Goal: Information Seeking & Learning: Check status

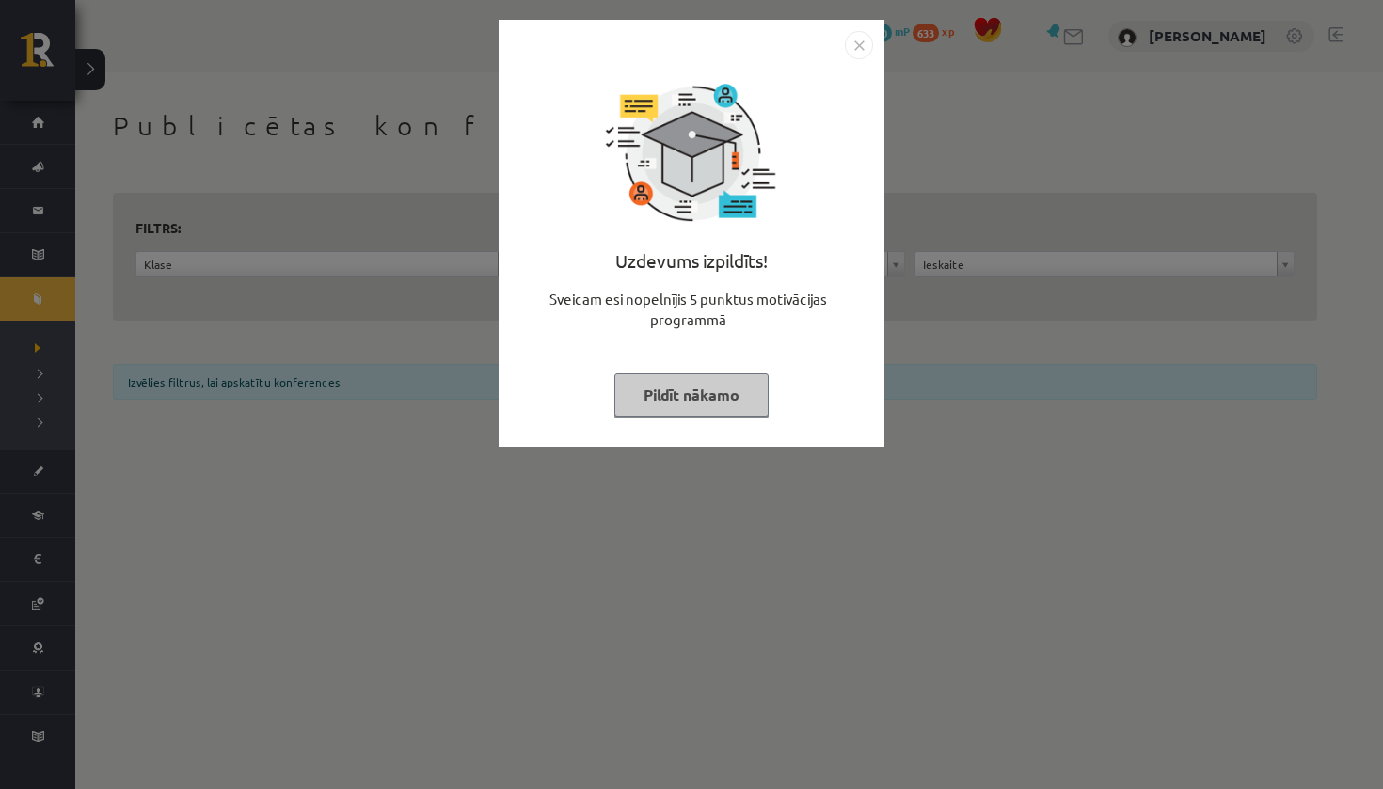
click at [689, 394] on button "Pildīt nākamo" at bounding box center [691, 394] width 154 height 43
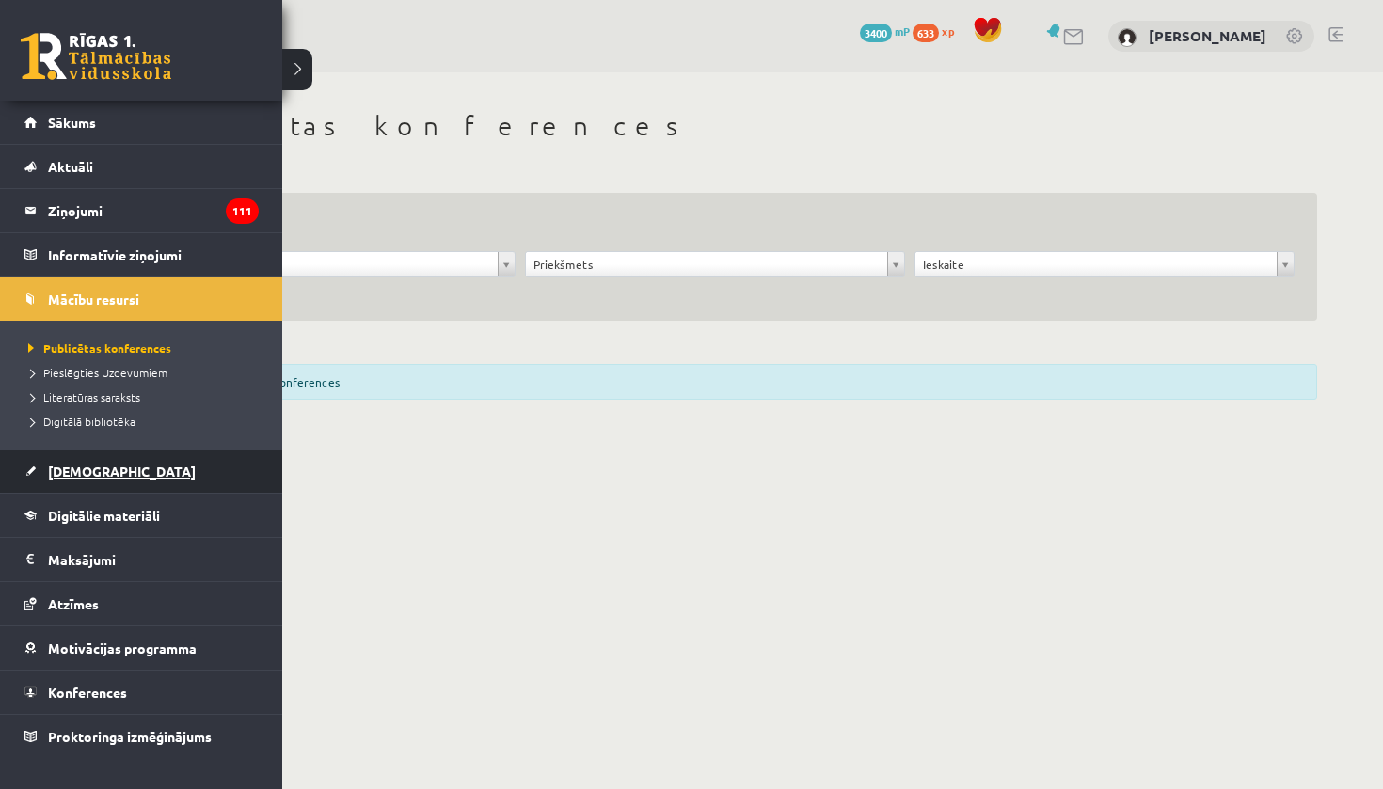
click at [65, 470] on span "[DEMOGRAPHIC_DATA]" at bounding box center [122, 471] width 148 height 17
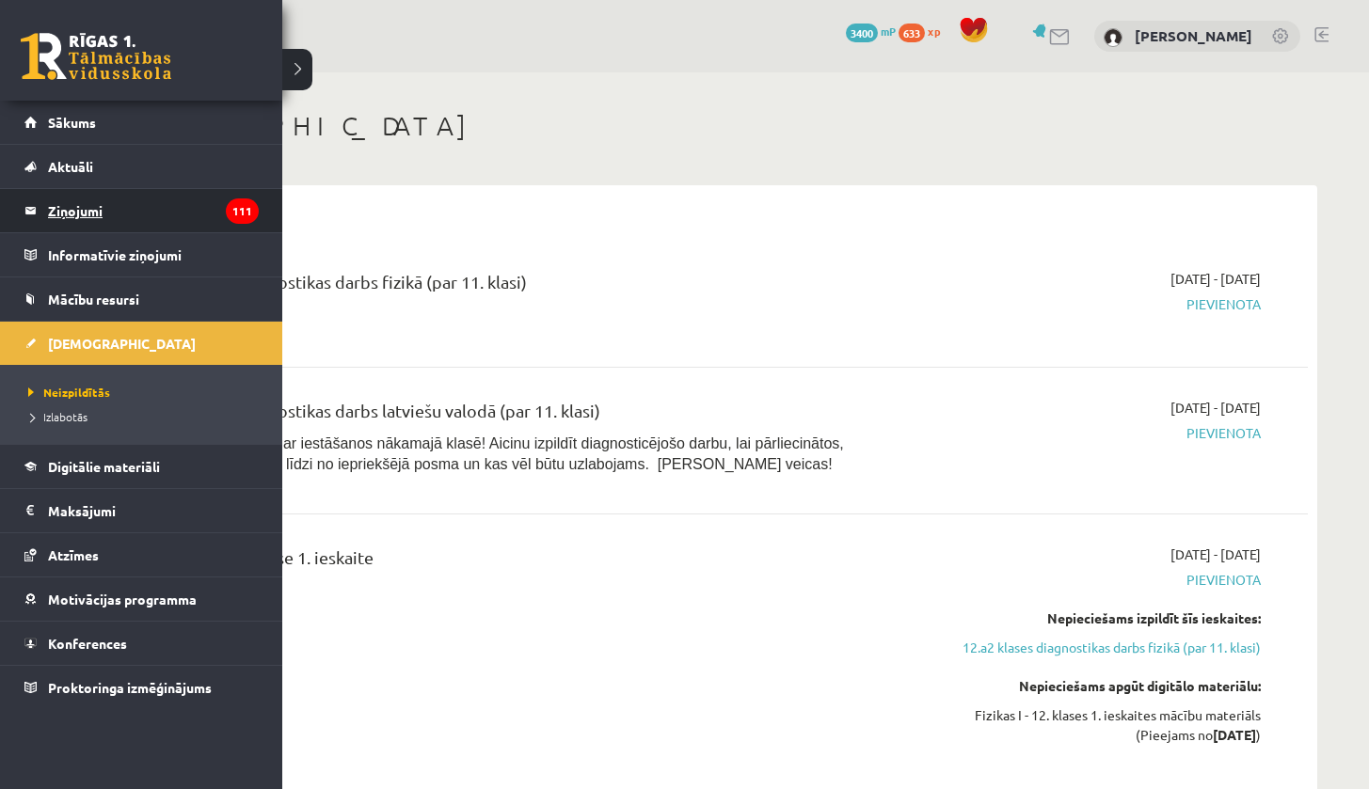
click at [111, 216] on legend "Ziņojumi 111" at bounding box center [153, 210] width 211 height 43
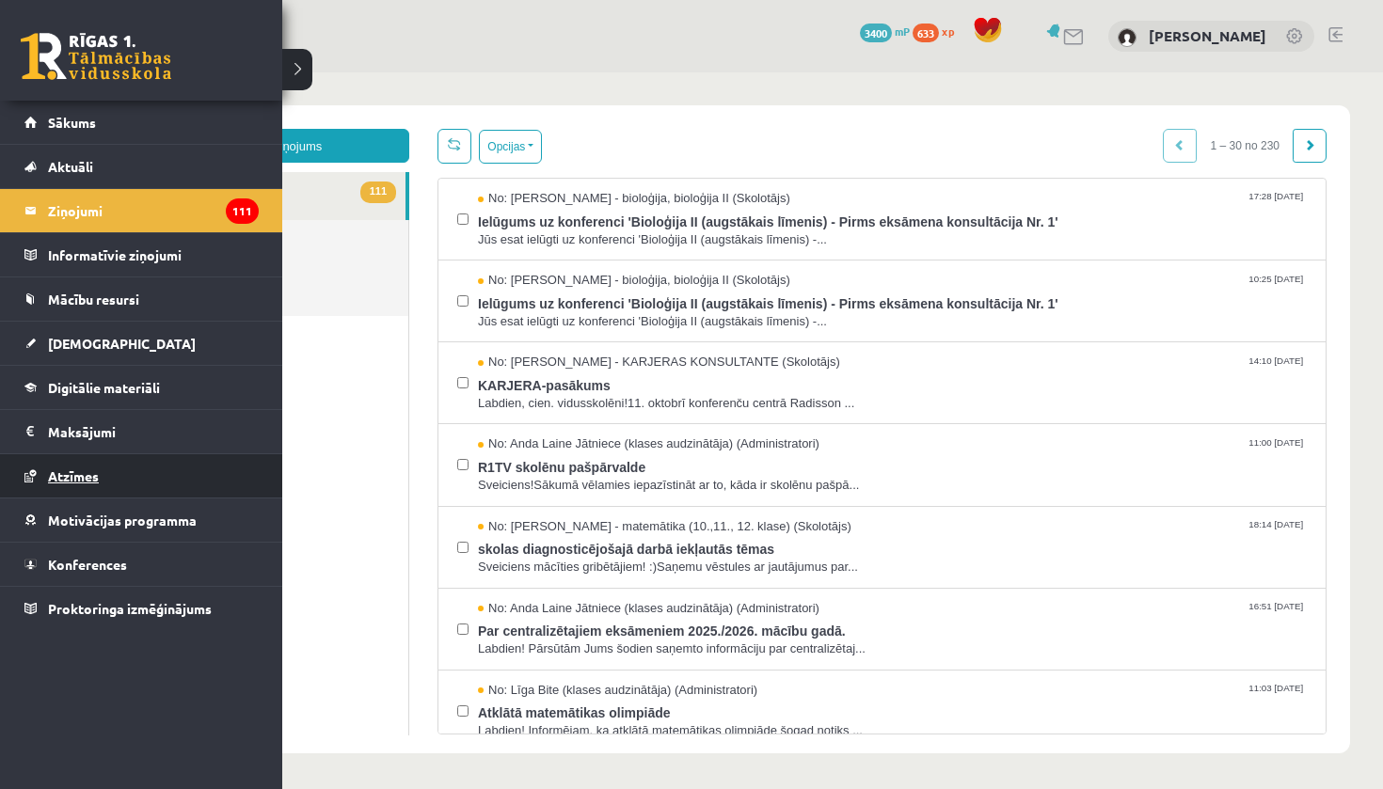
click at [71, 467] on link "Atzīmes" at bounding box center [141, 475] width 234 height 43
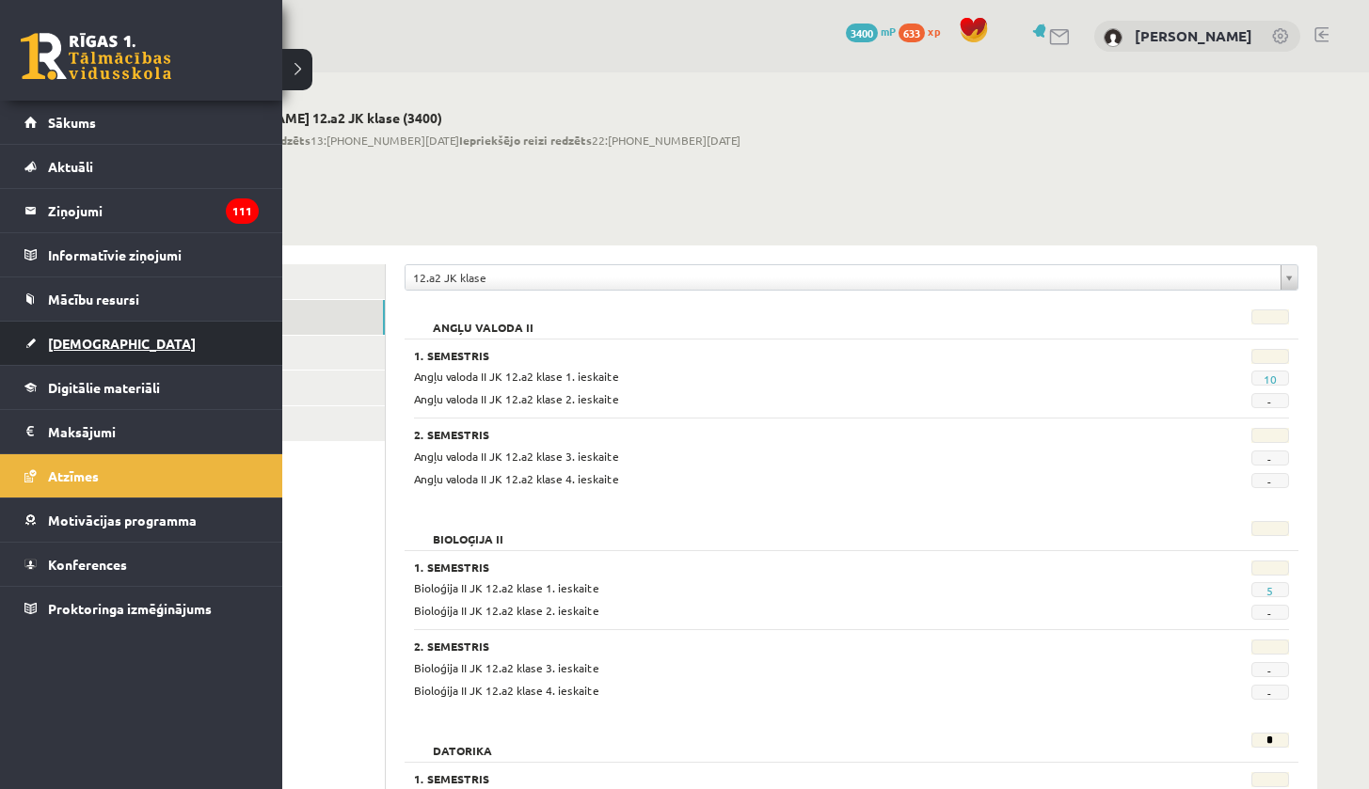
click at [82, 339] on span "[DEMOGRAPHIC_DATA]" at bounding box center [122, 343] width 148 height 17
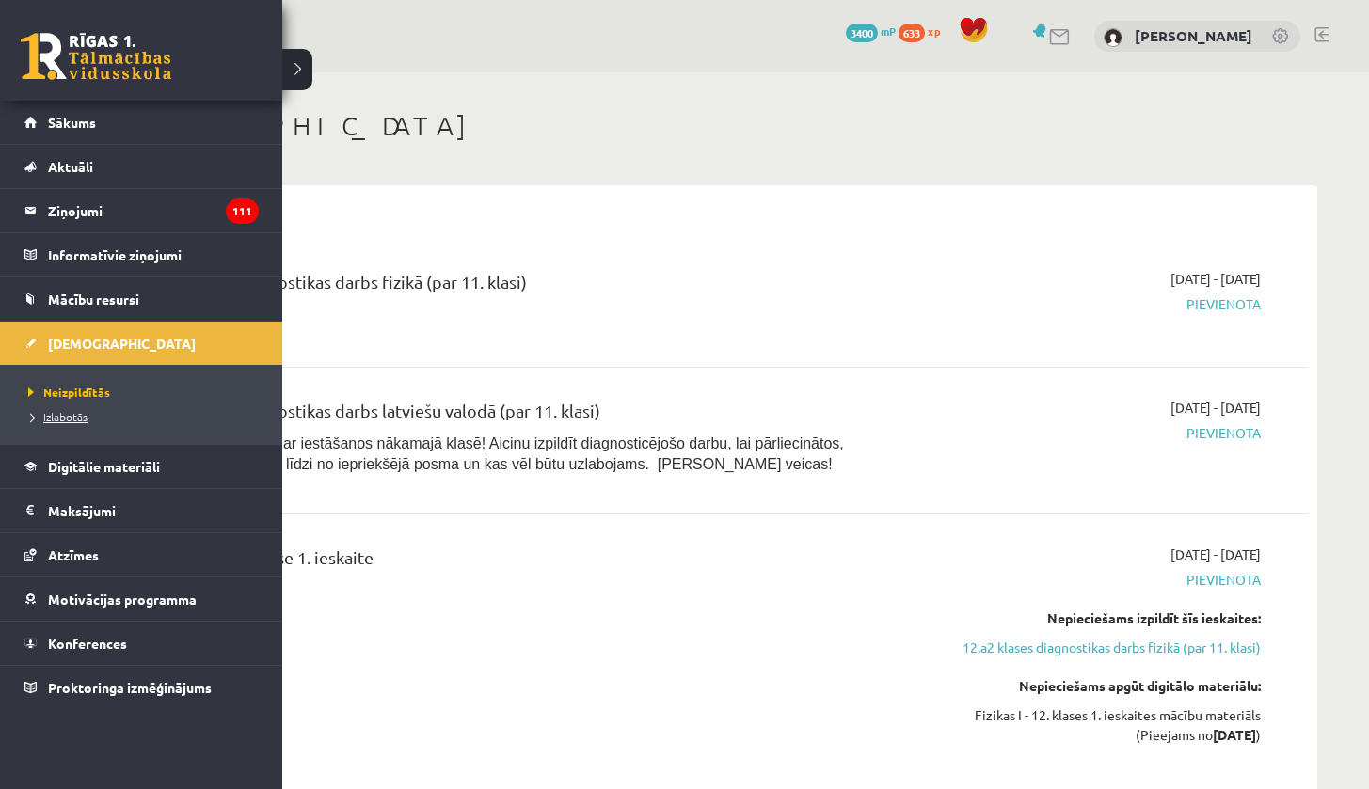
click at [71, 416] on span "Izlabotās" at bounding box center [56, 416] width 64 height 15
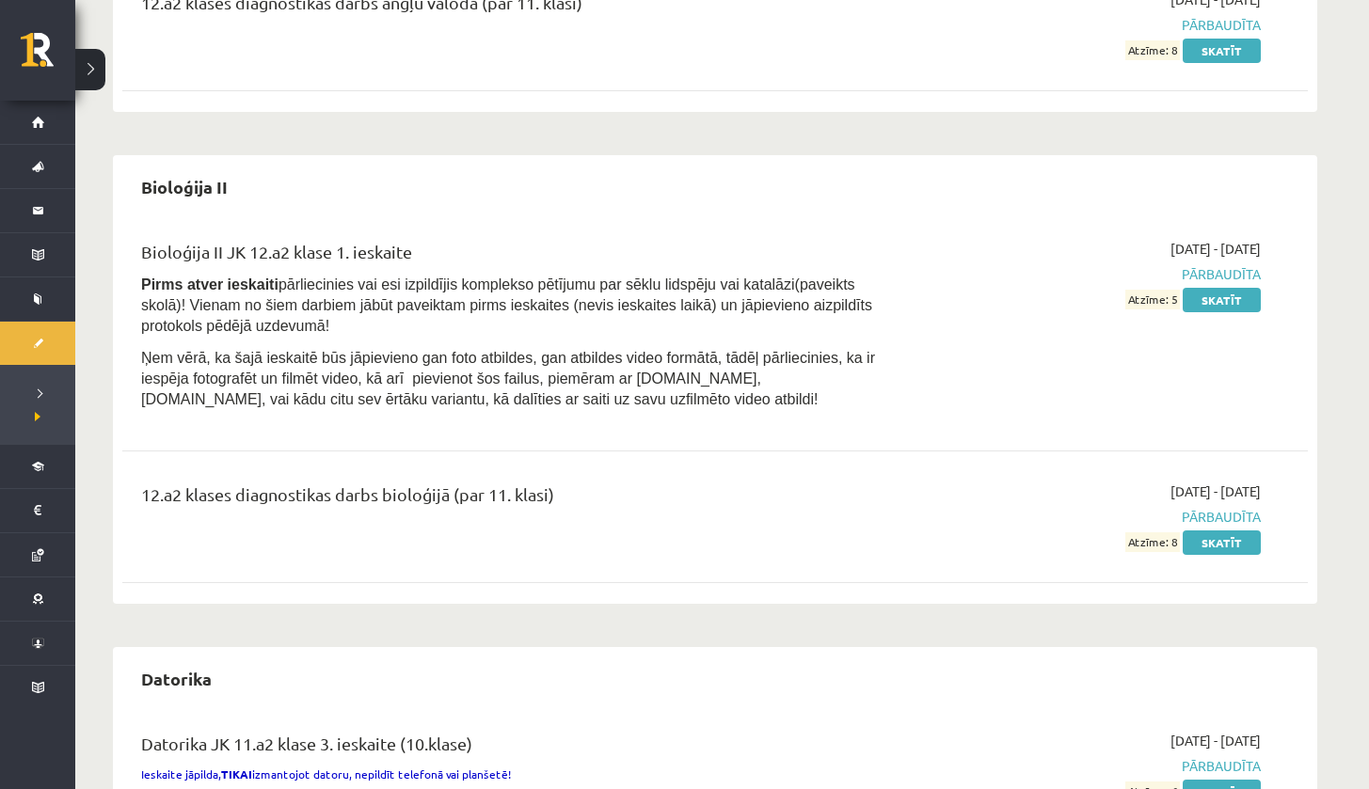
scroll to position [566, 0]
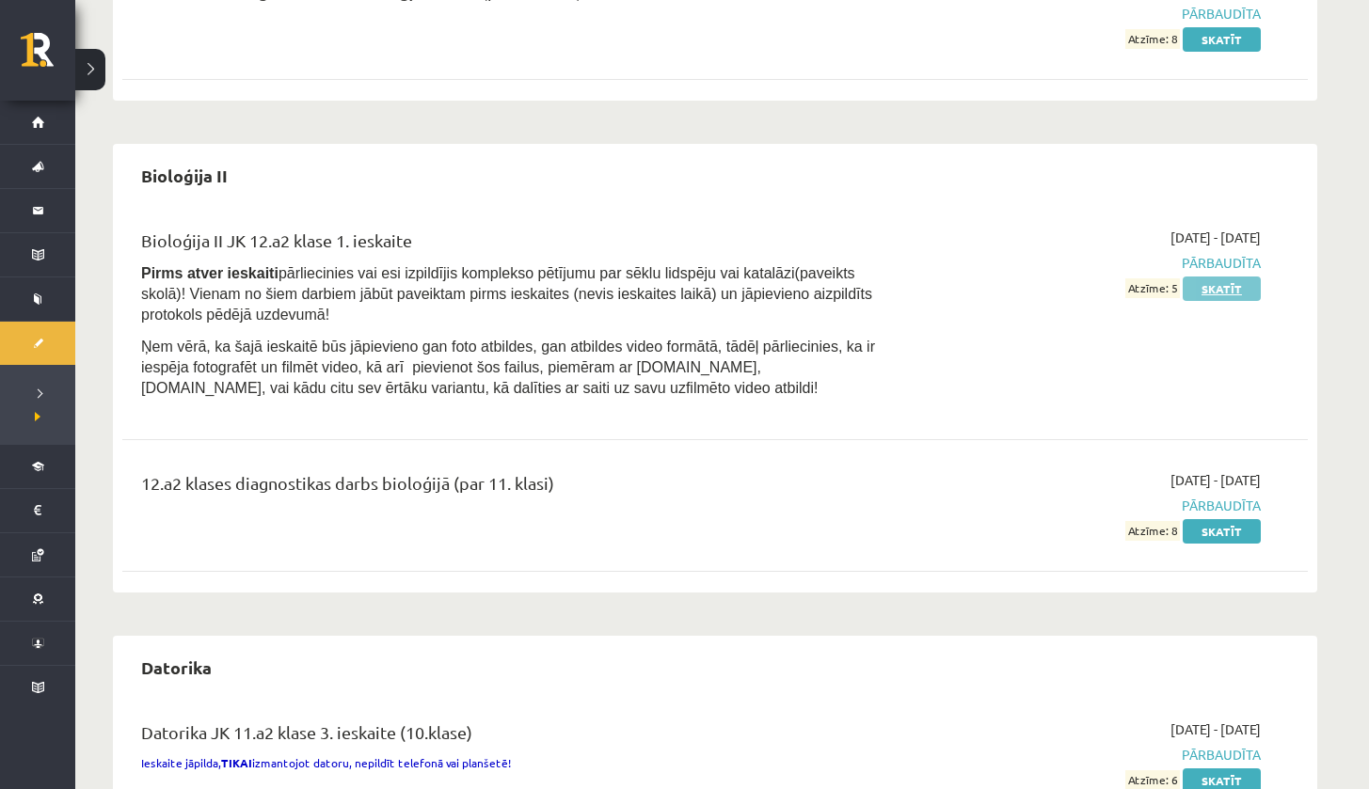
click at [1232, 284] on link "Skatīt" at bounding box center [1221, 289] width 78 height 24
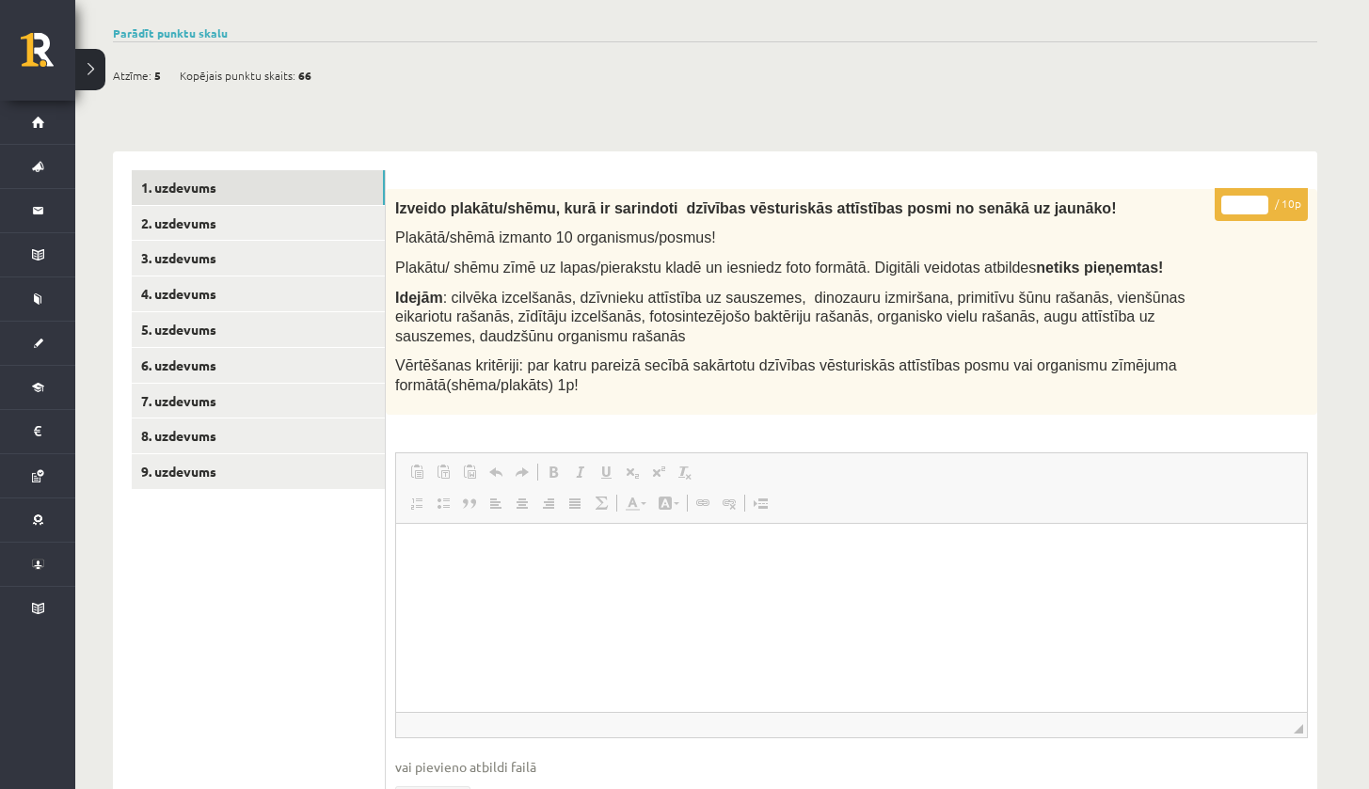
scroll to position [167, 0]
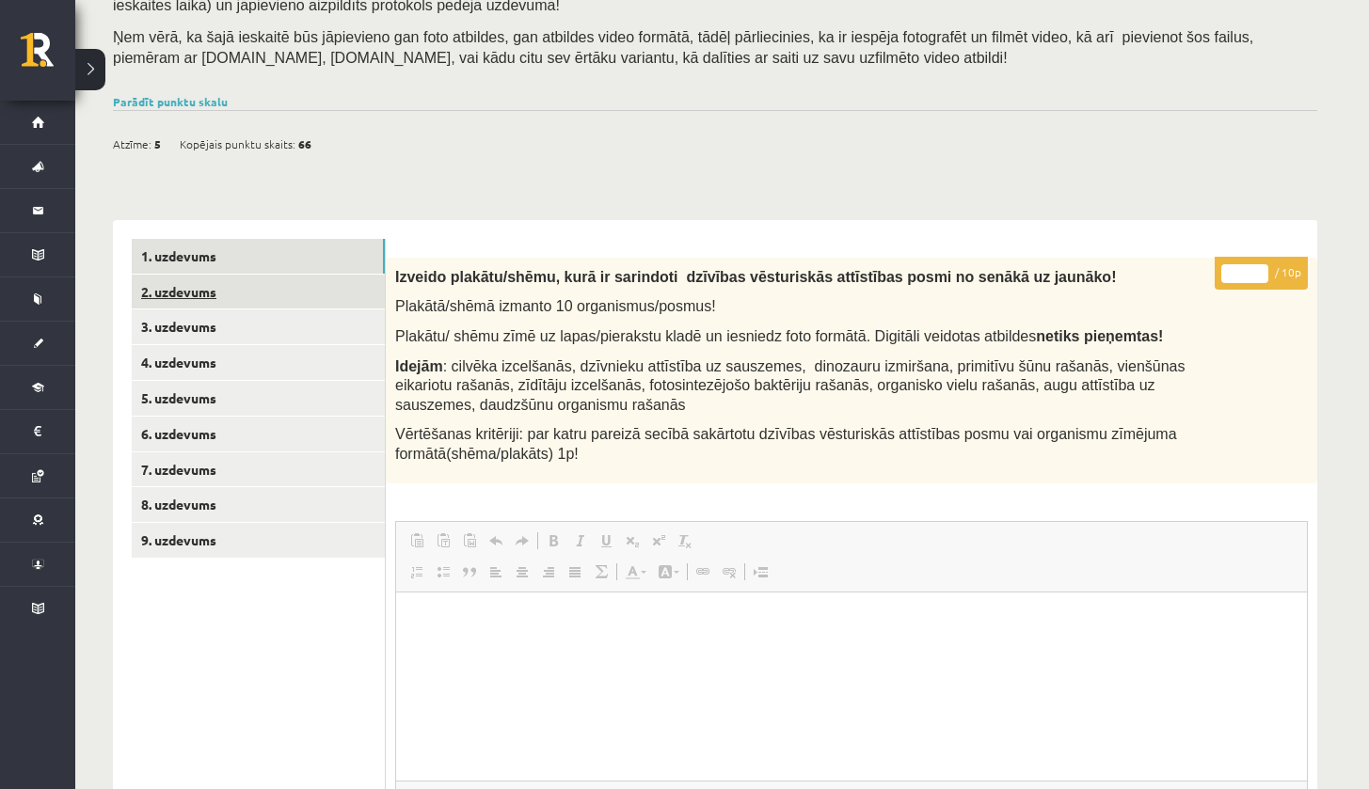
click at [336, 282] on link "2. uzdevums" at bounding box center [258, 292] width 253 height 35
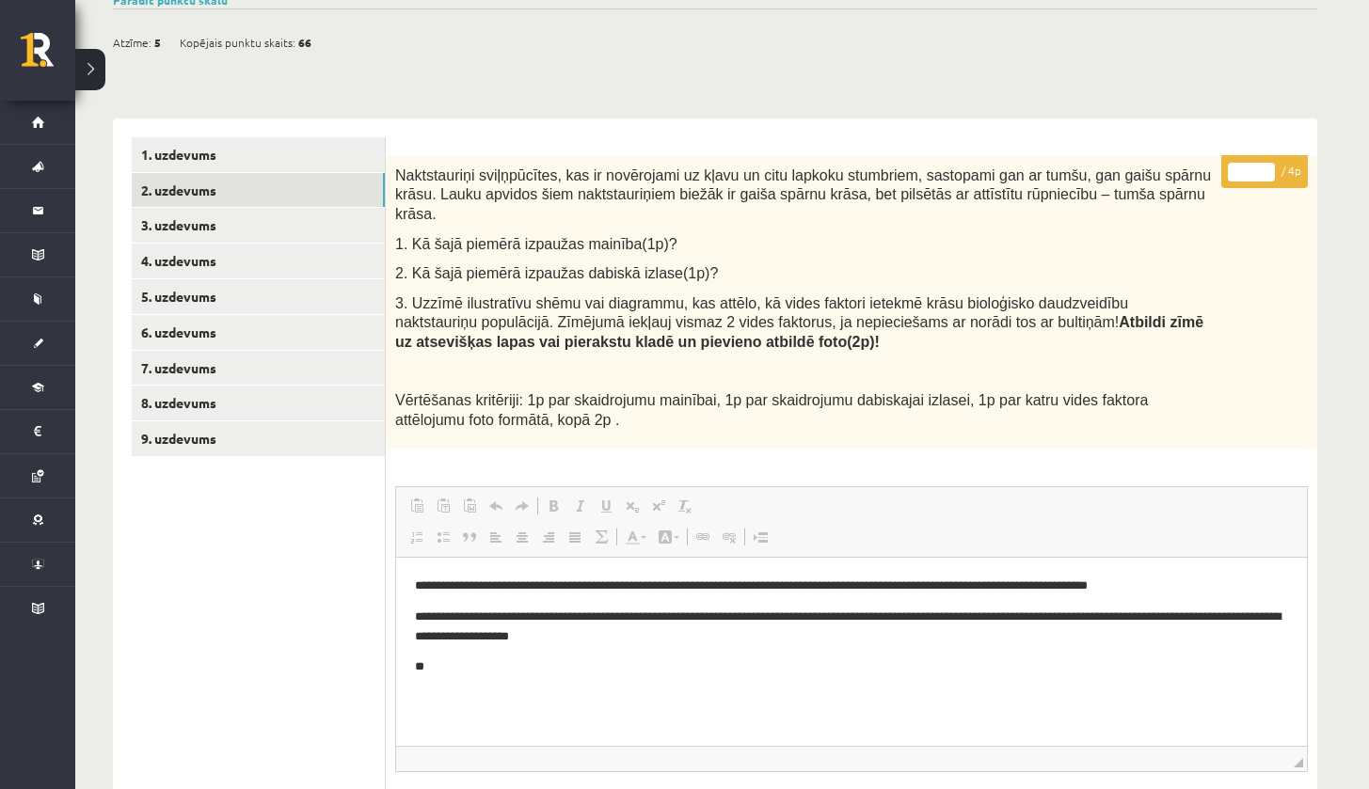
scroll to position [255, 0]
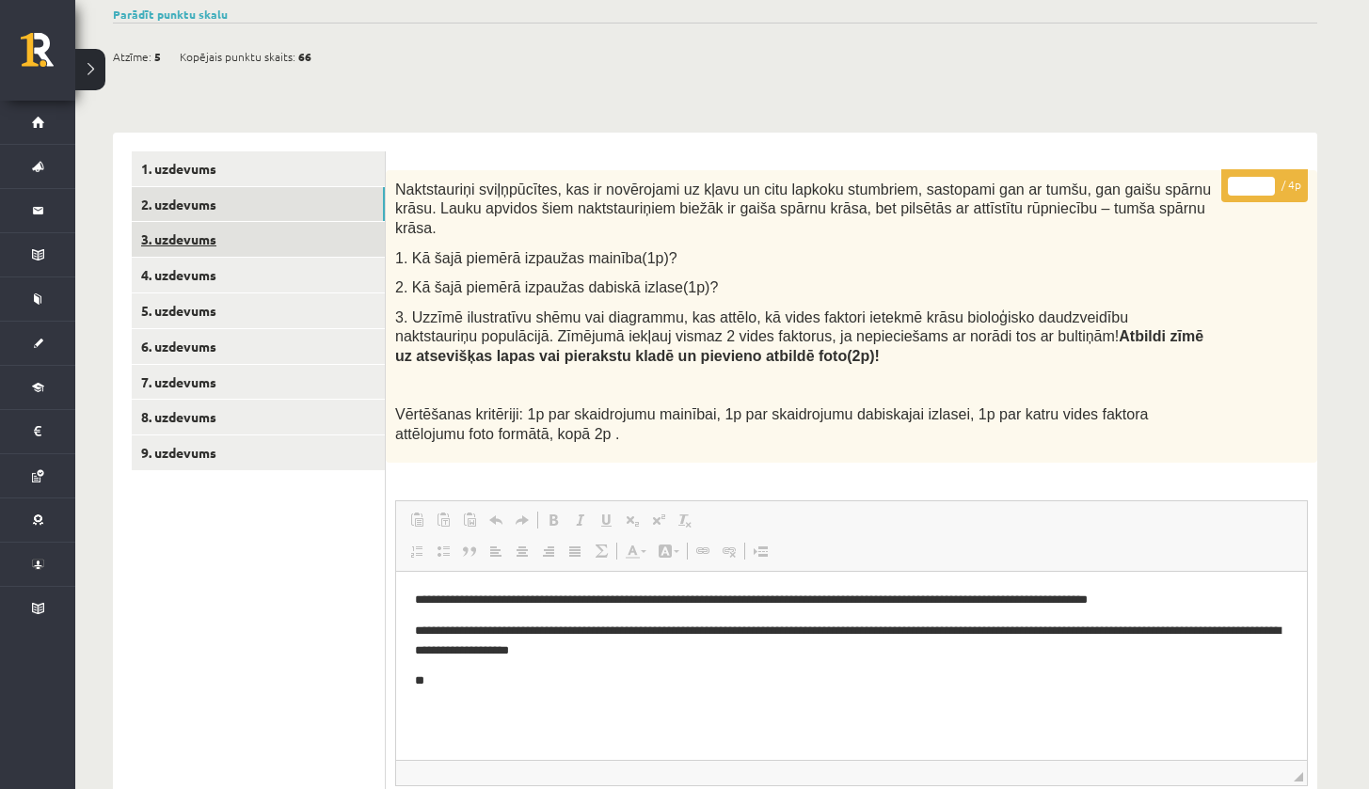
click at [269, 240] on link "3. uzdevums" at bounding box center [258, 239] width 253 height 35
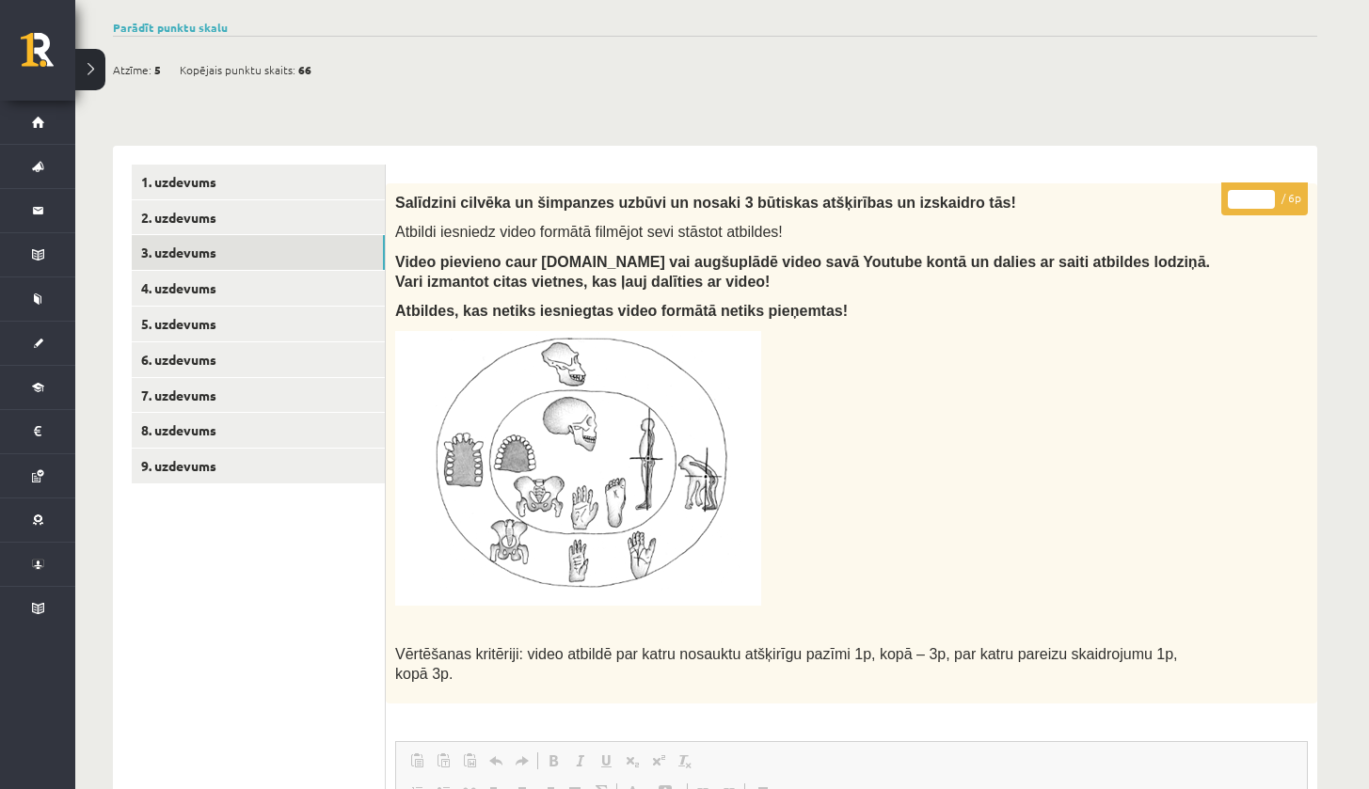
scroll to position [344, 0]
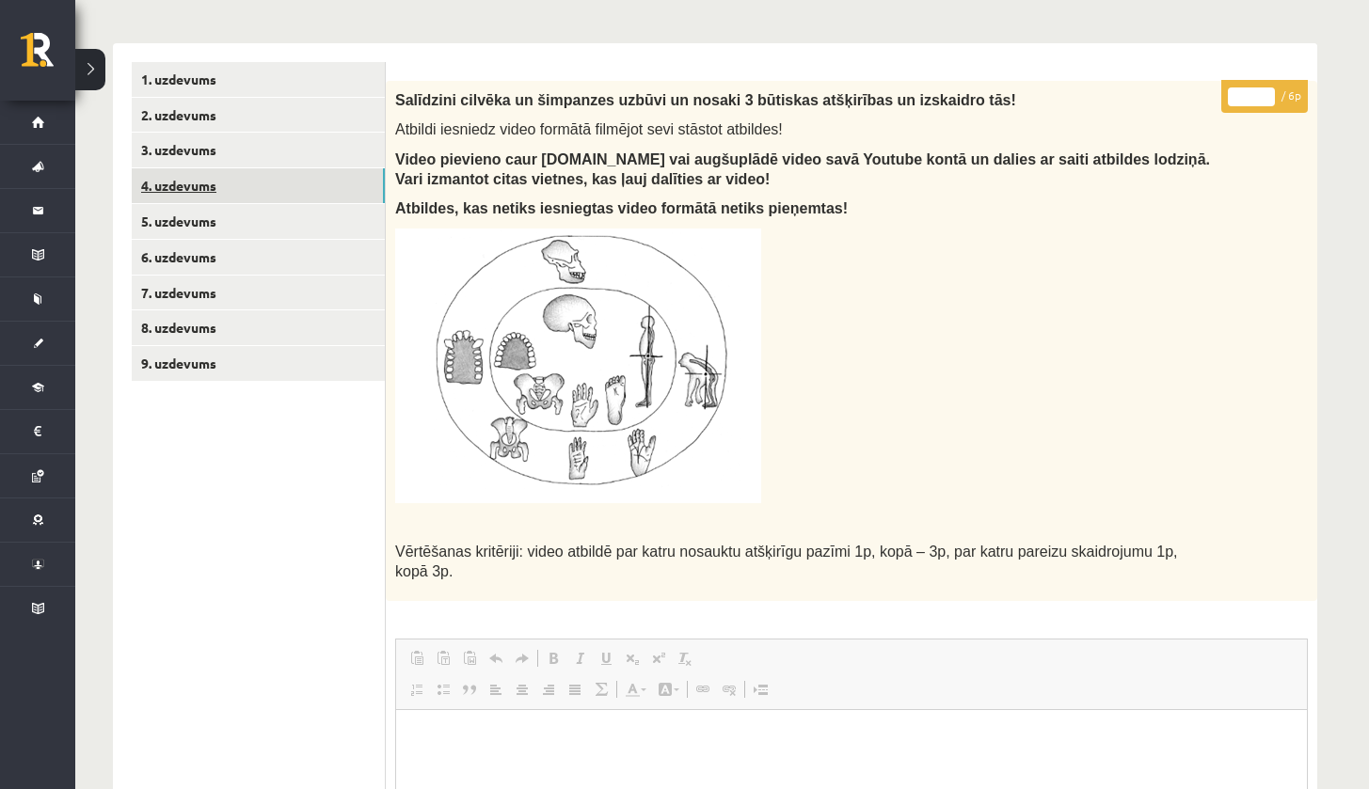
click at [380, 179] on link "4. uzdevums" at bounding box center [258, 185] width 253 height 35
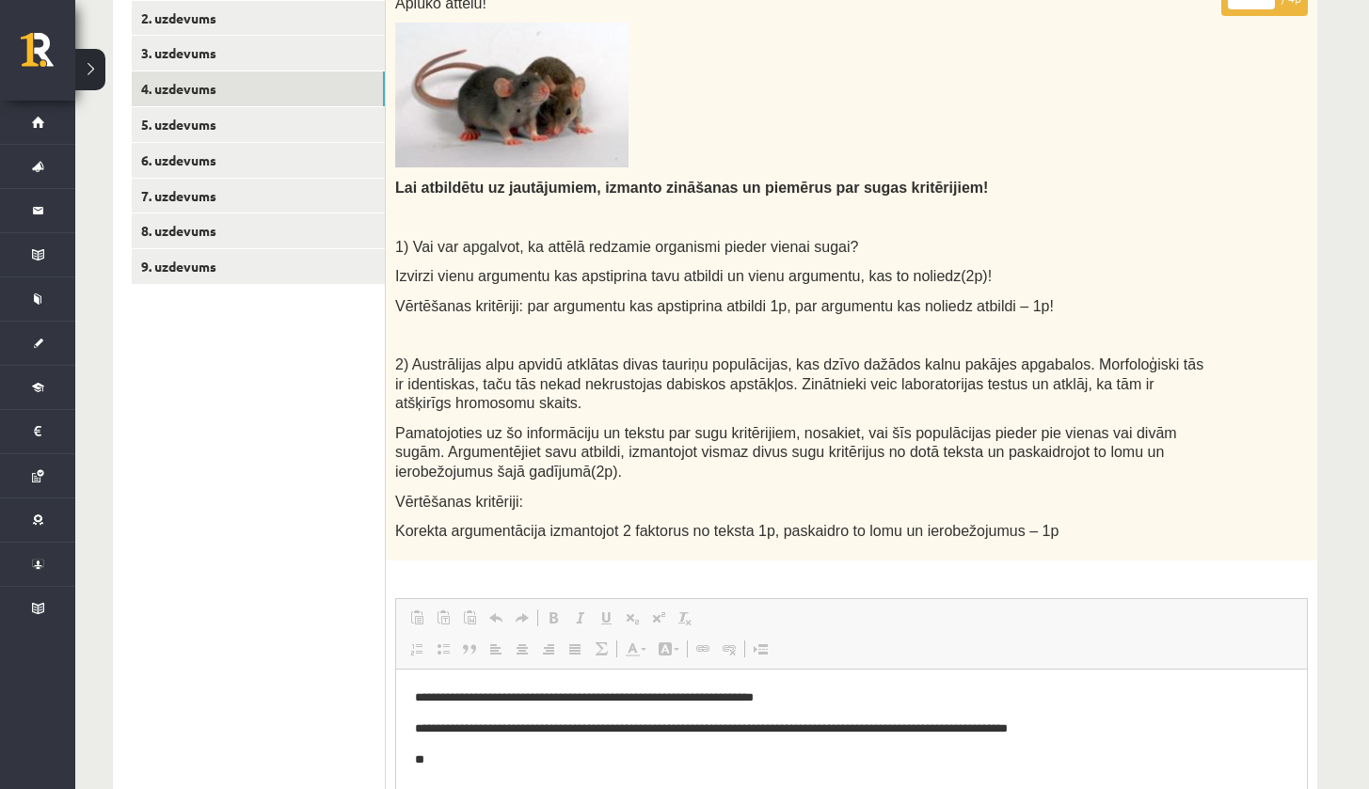
scroll to position [413, 0]
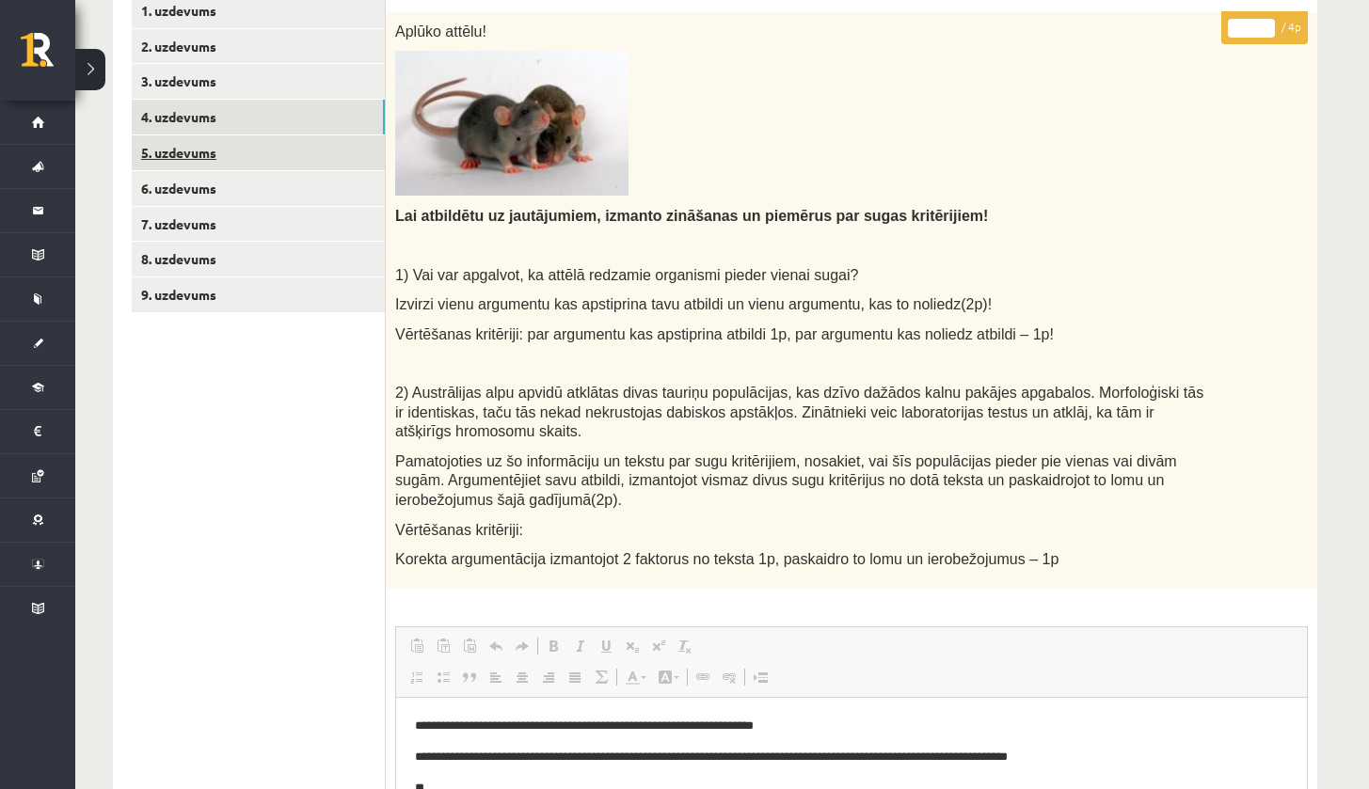
click at [383, 135] on link "5. uzdevums" at bounding box center [258, 152] width 253 height 35
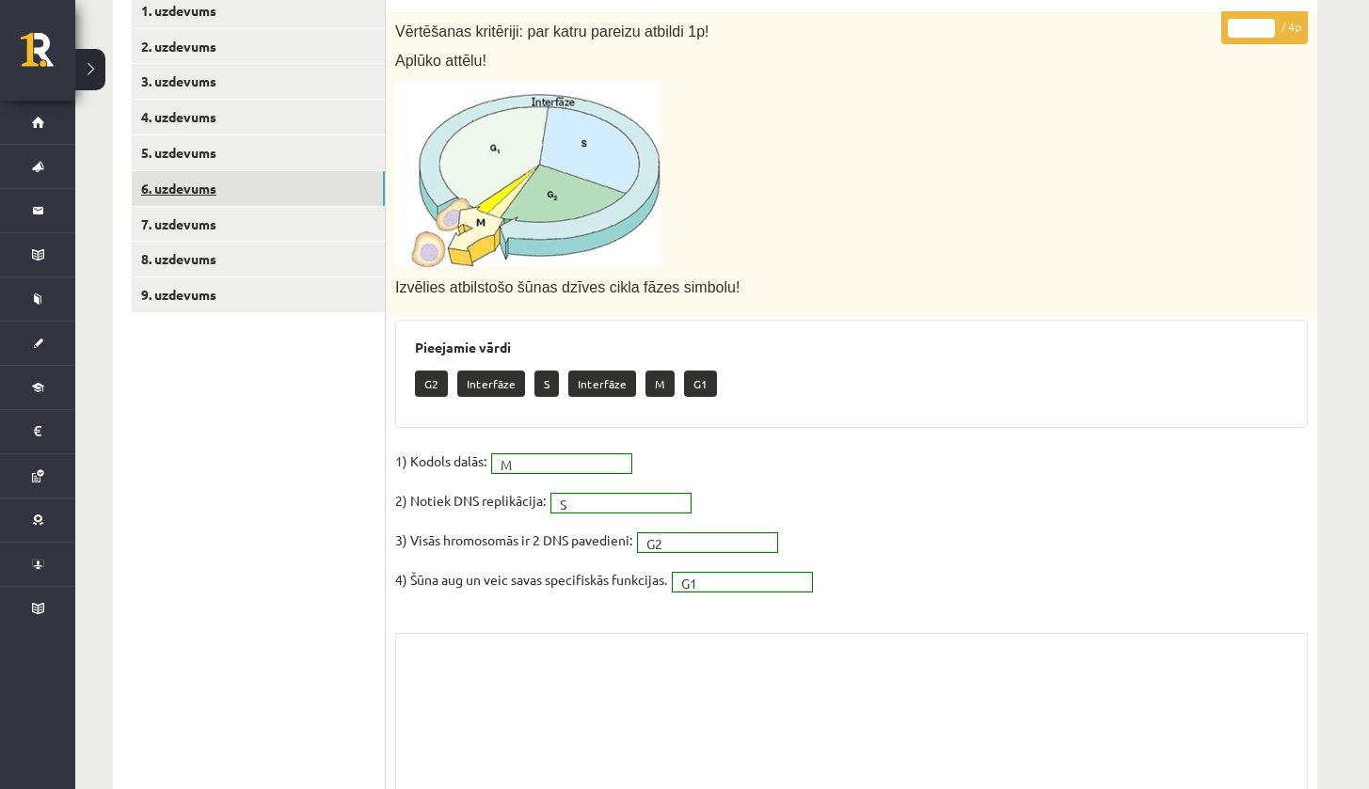
click at [321, 191] on link "6. uzdevums" at bounding box center [258, 188] width 253 height 35
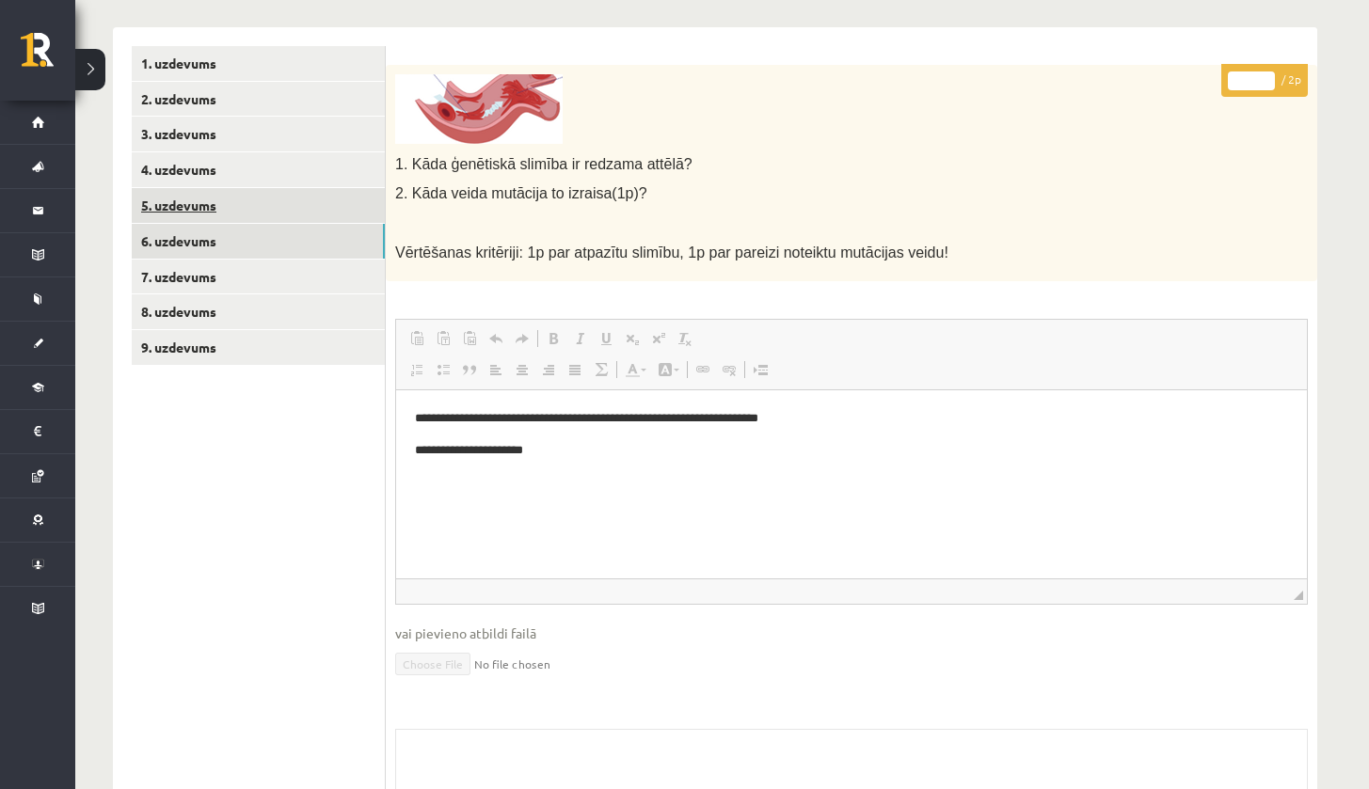
scroll to position [0, 0]
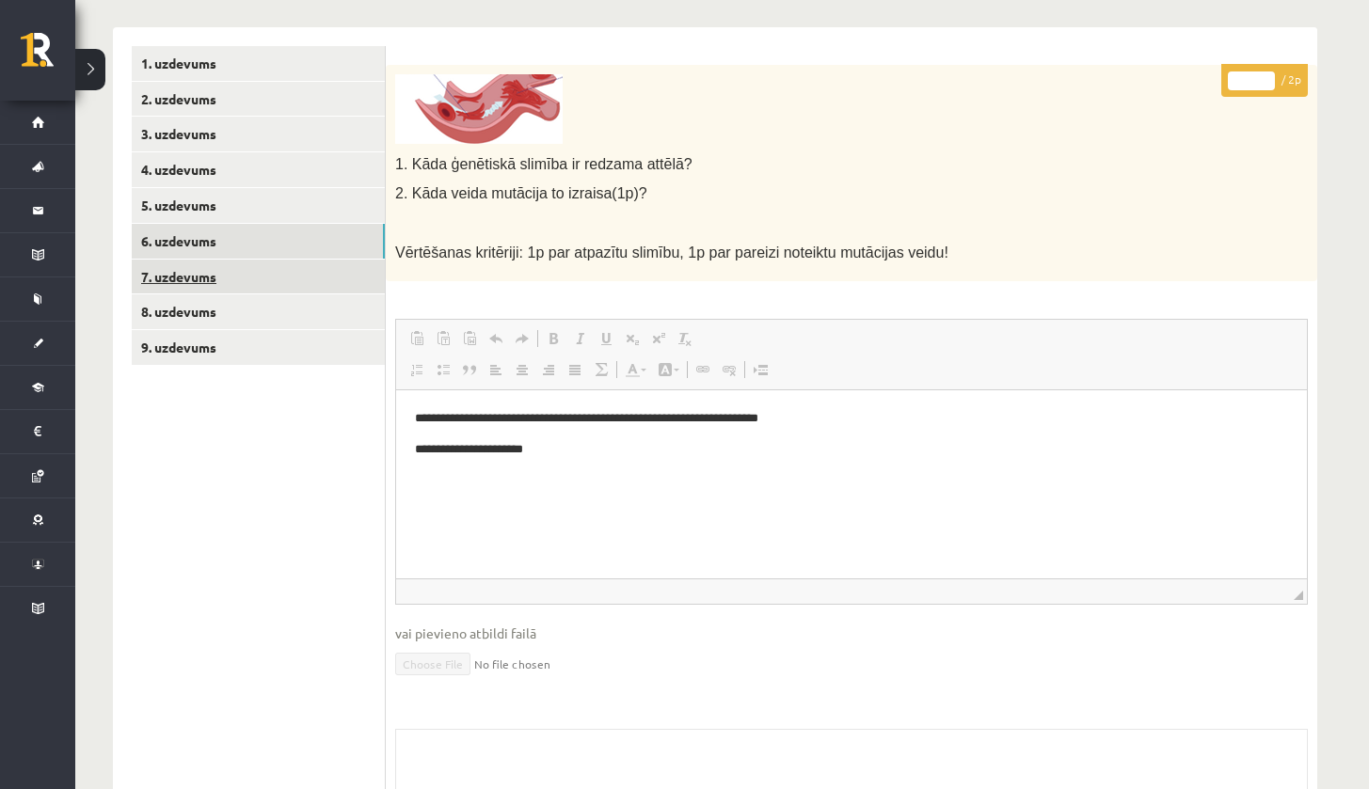
click at [311, 260] on link "7. uzdevums" at bounding box center [258, 277] width 253 height 35
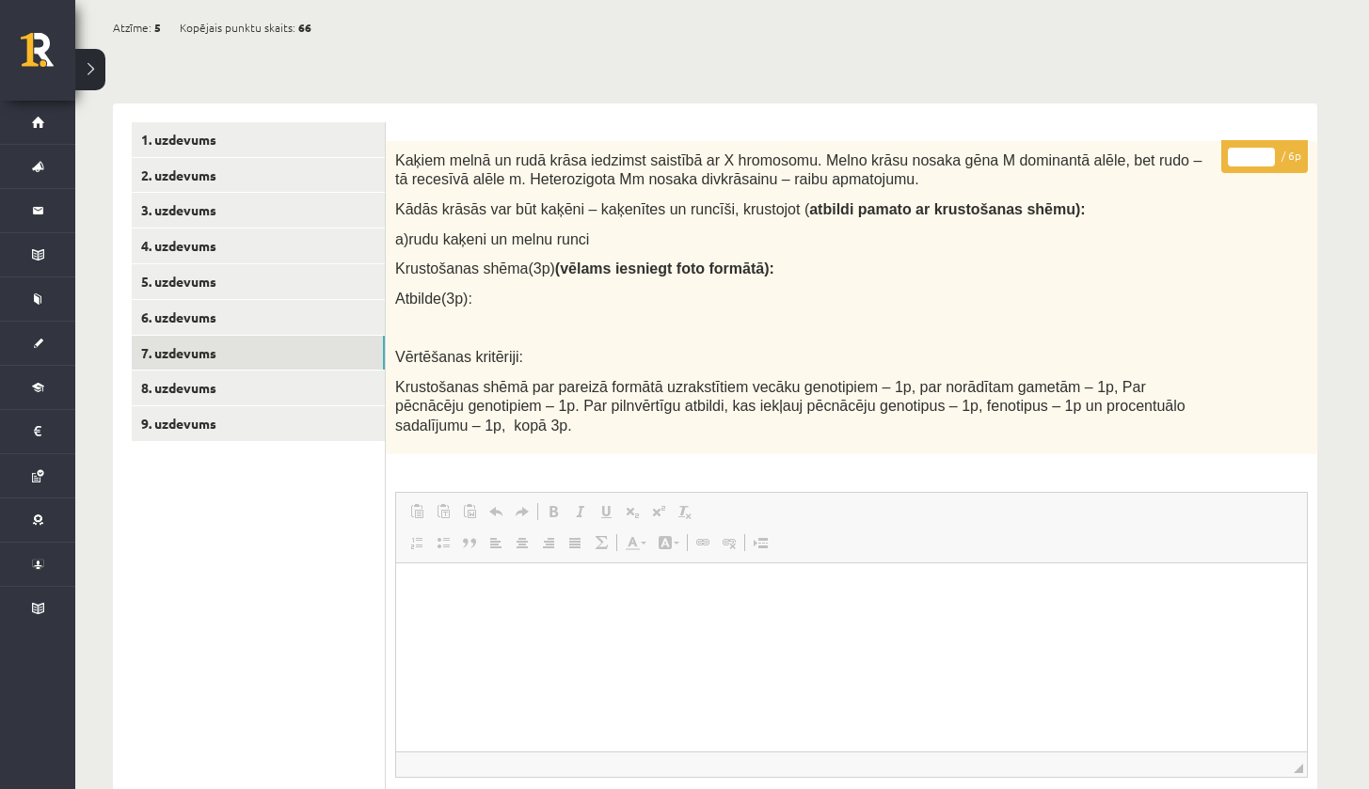
scroll to position [279, 0]
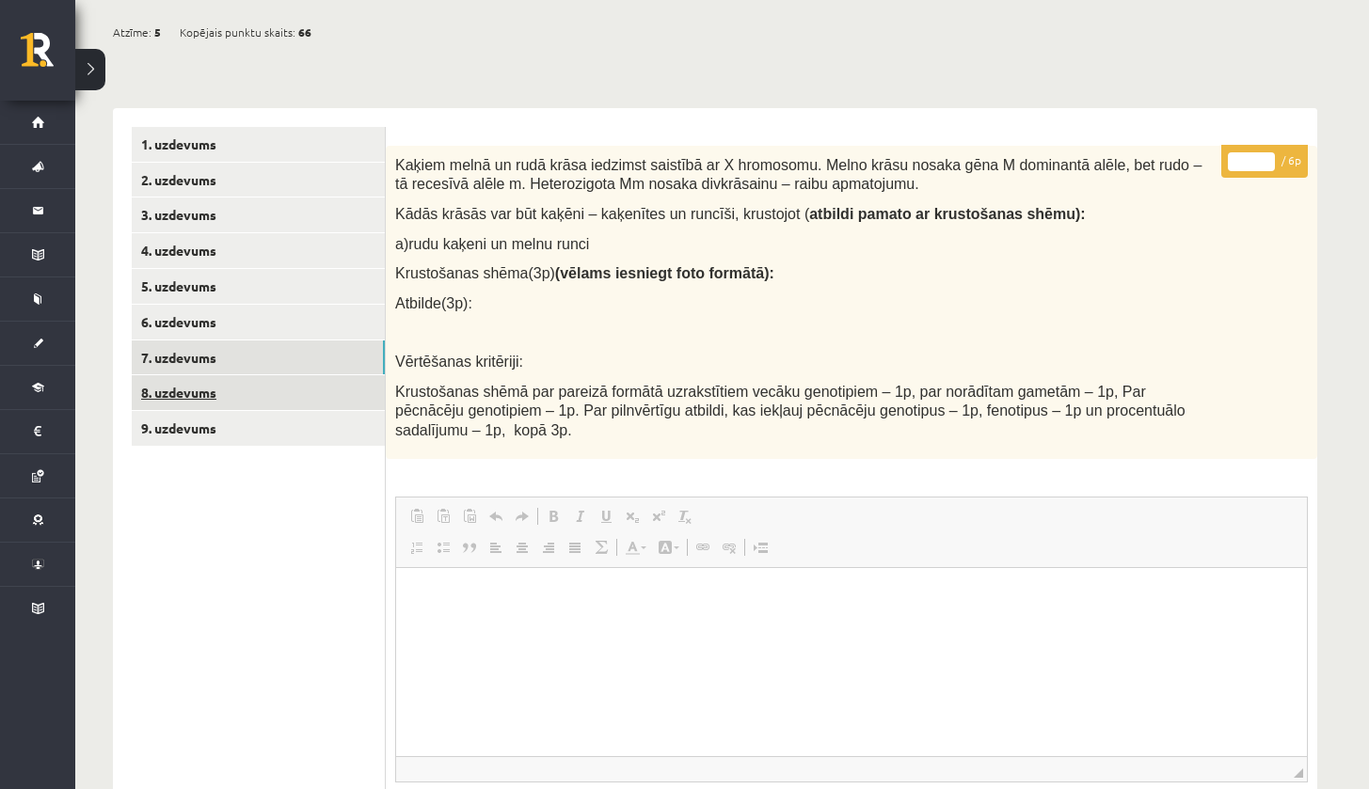
click at [275, 384] on link "8. uzdevums" at bounding box center [258, 392] width 253 height 35
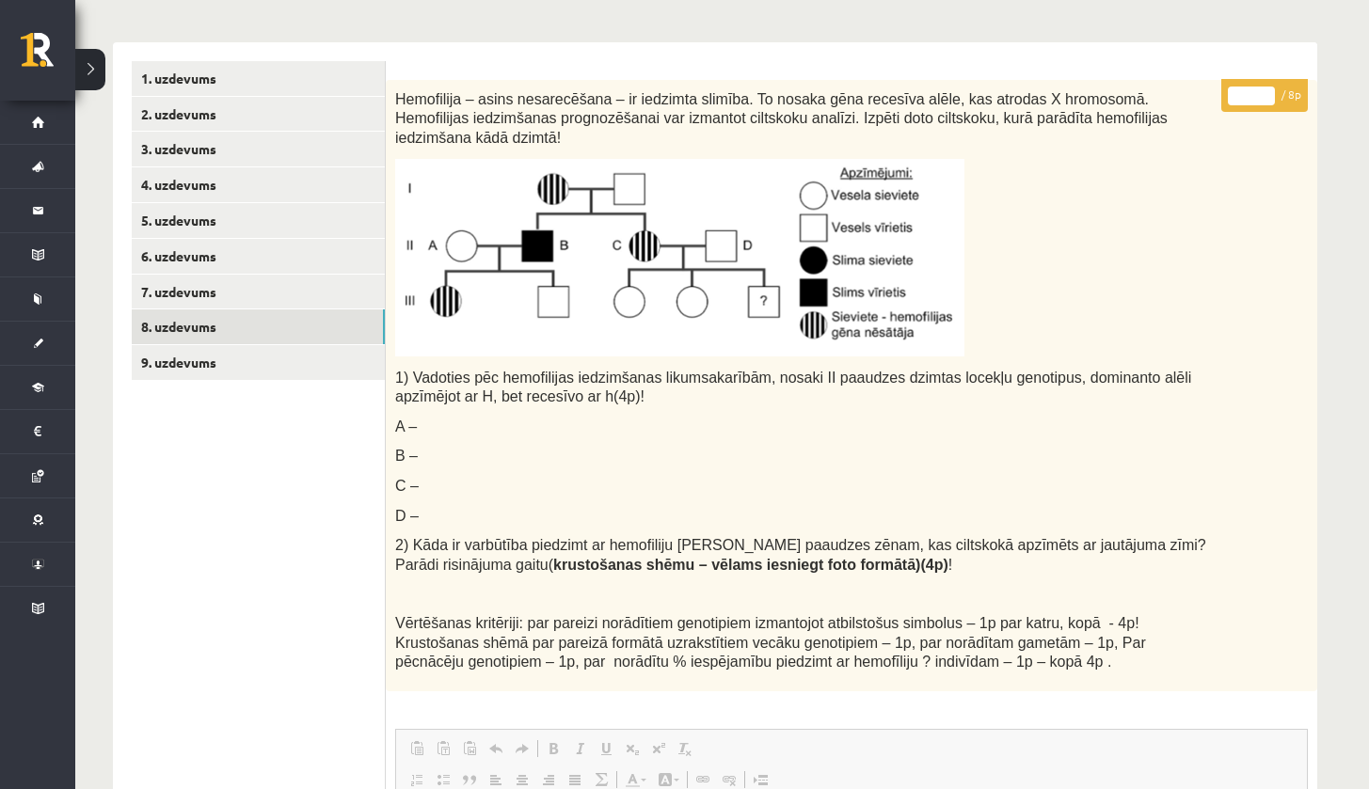
scroll to position [341, 0]
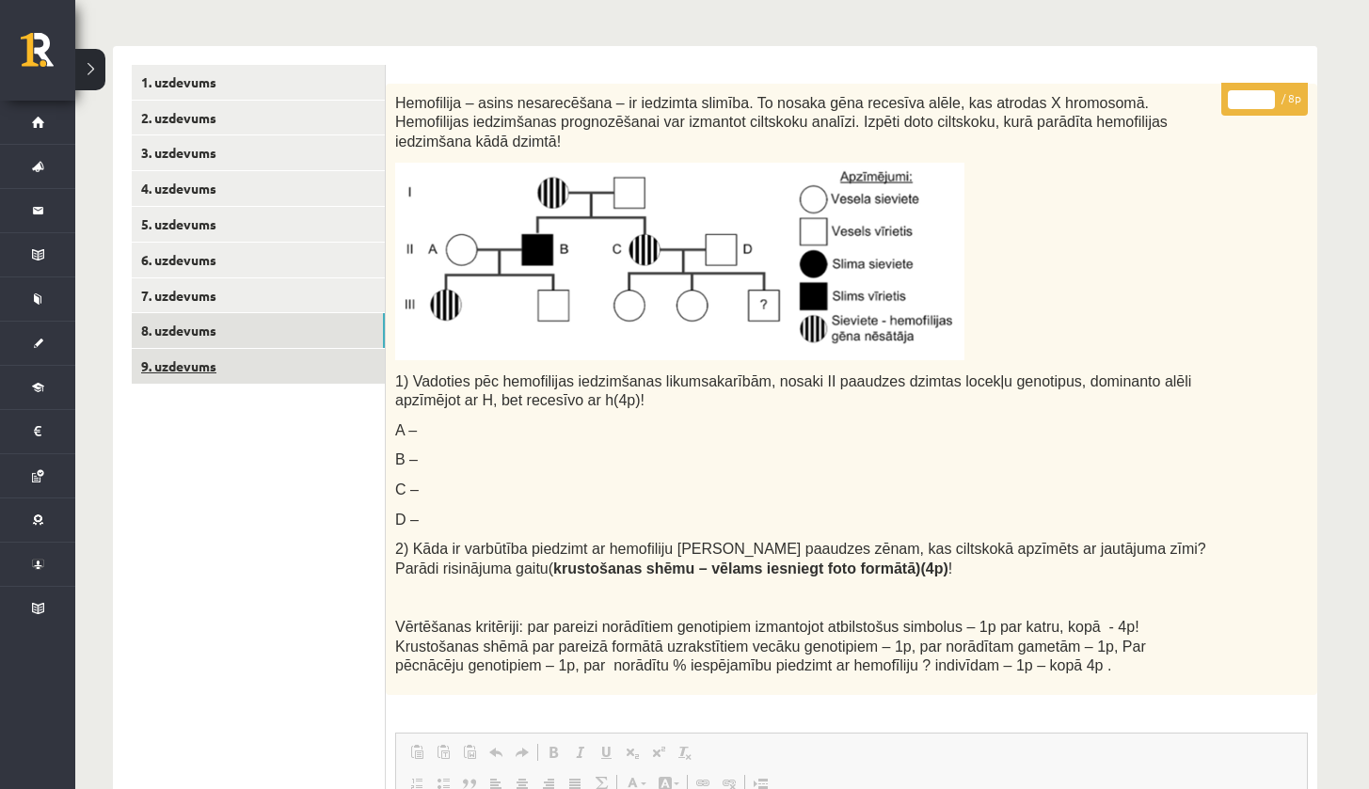
click at [357, 355] on link "9. uzdevums" at bounding box center [258, 366] width 253 height 35
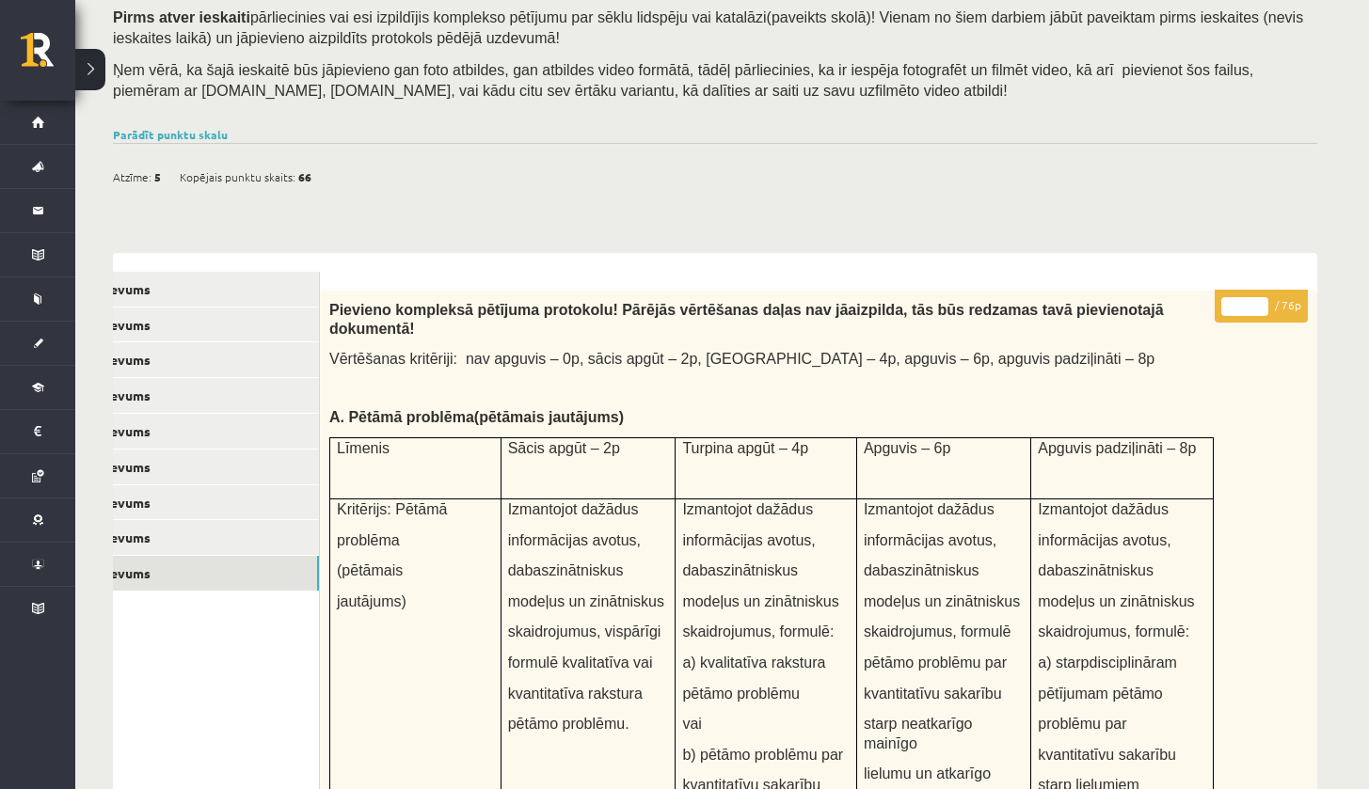
scroll to position [0, 0]
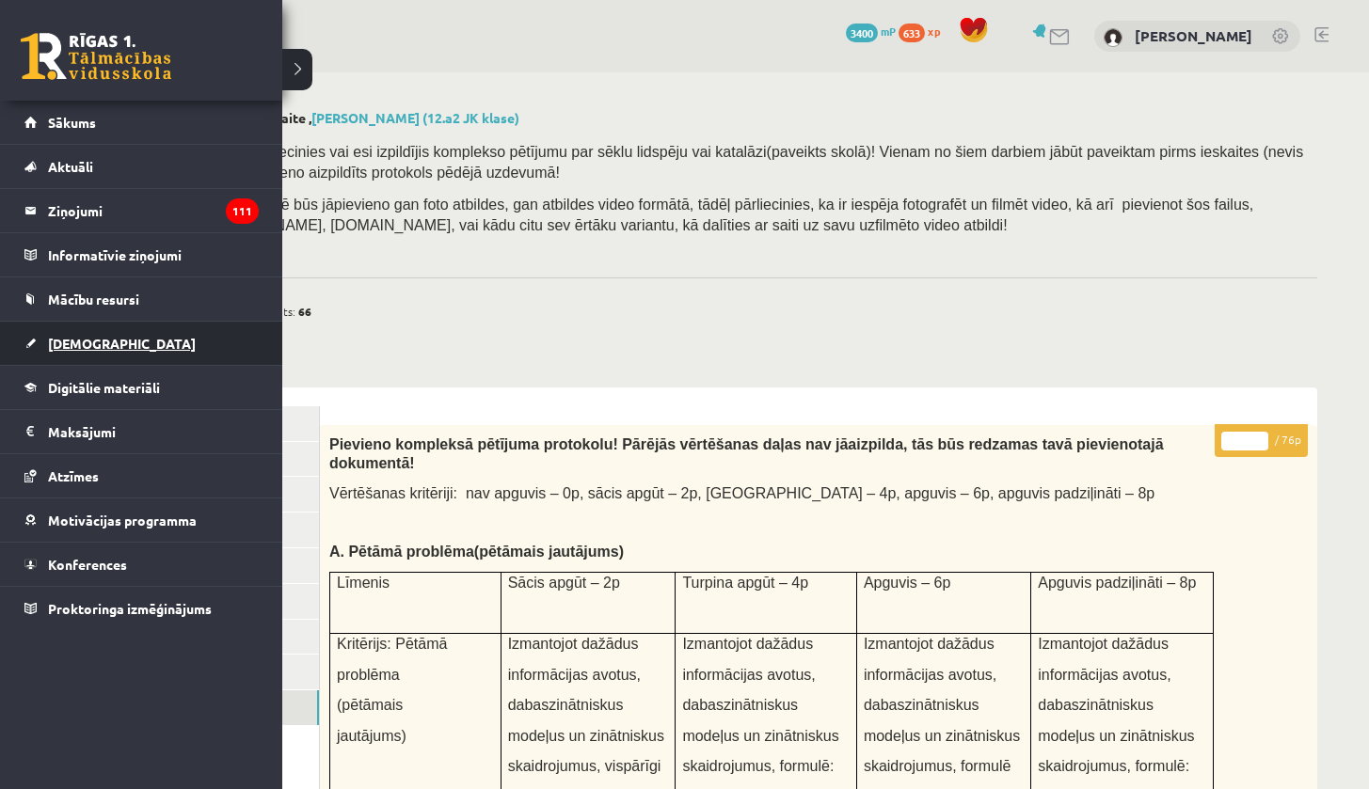
click at [71, 343] on span "[DEMOGRAPHIC_DATA]" at bounding box center [122, 343] width 148 height 17
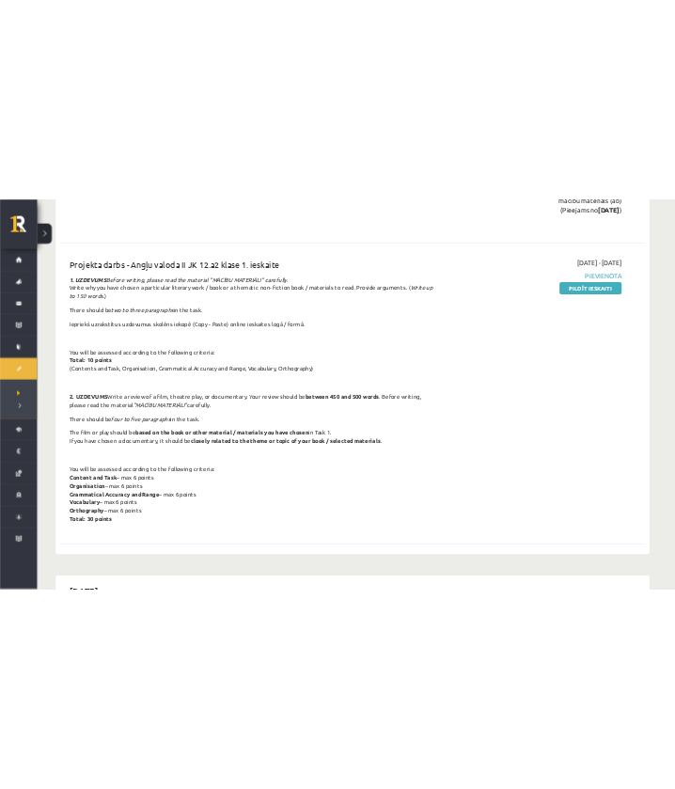
scroll to position [1068, 0]
